Goal: Information Seeking & Learning: Learn about a topic

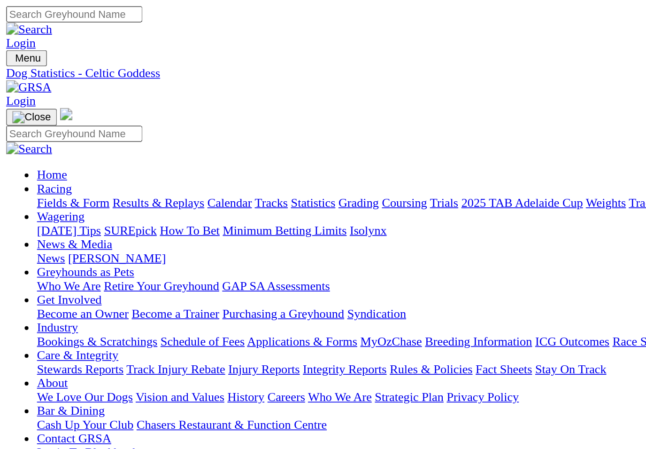
click at [36, 119] on link "Fields & Form" at bounding box center [45, 123] width 44 height 8
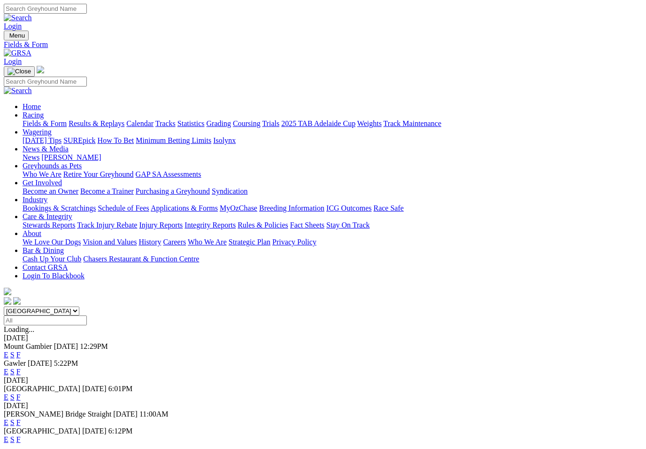
click at [21, 367] on link "F" at bounding box center [18, 371] width 4 height 8
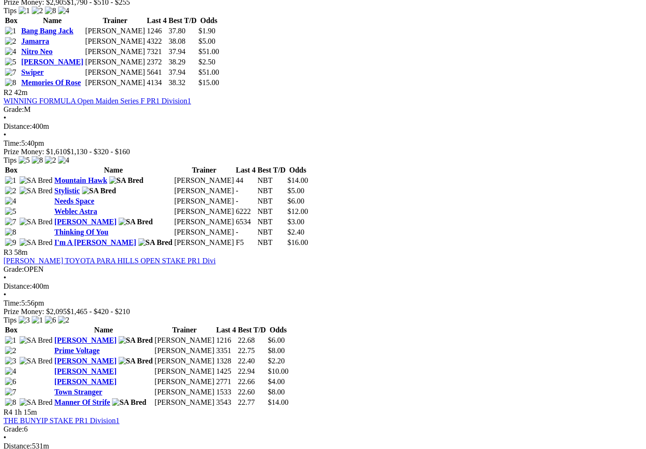
scroll to position [576, 23]
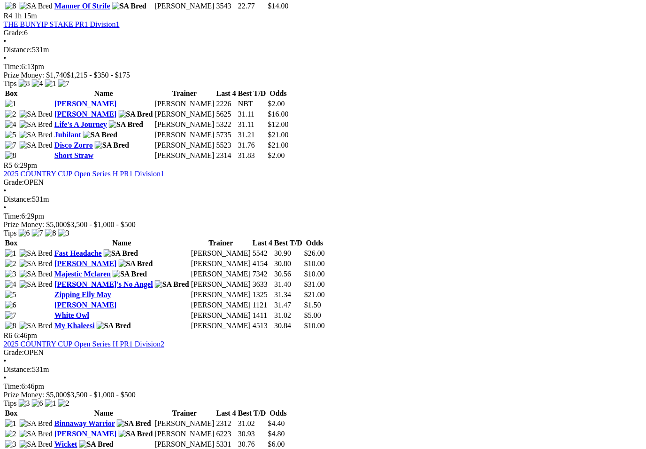
scroll to position [975, 23]
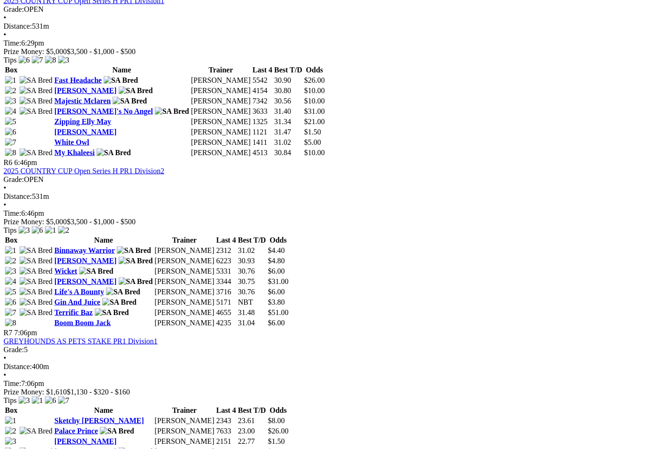
scroll to position [1120, 23]
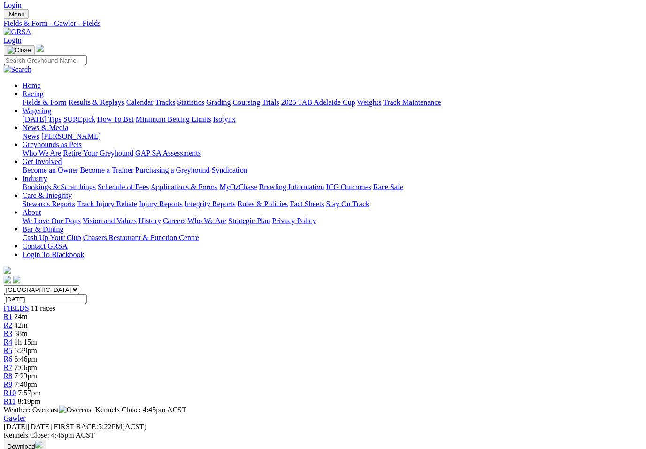
scroll to position [0, 23]
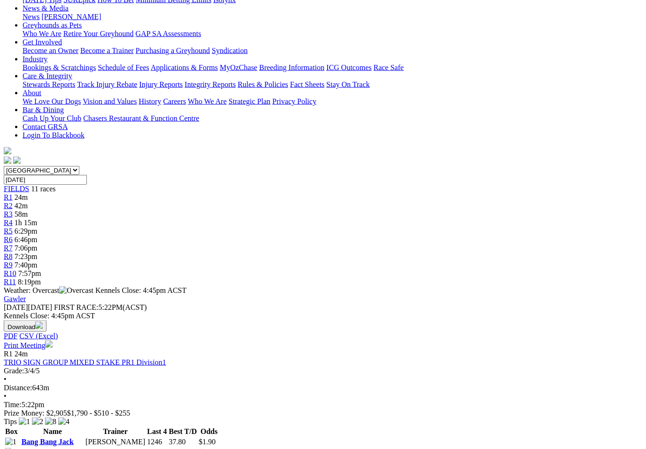
scroll to position [141, 16]
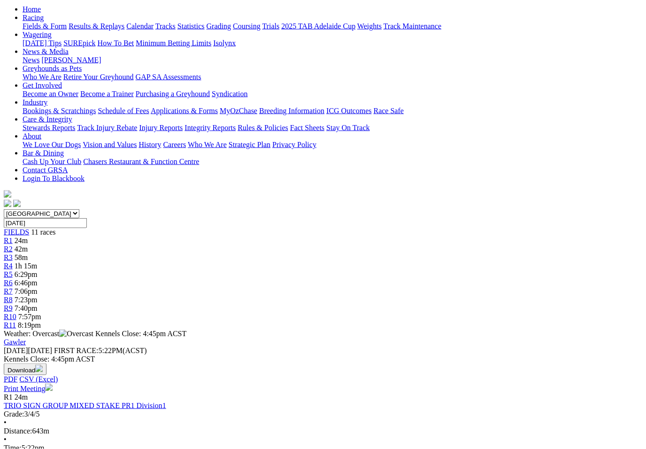
scroll to position [0, 0]
